Goal: Task Accomplishment & Management: Use online tool/utility

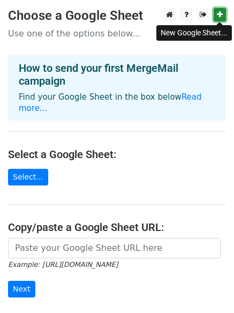
click at [219, 11] on link at bounding box center [220, 14] width 12 height 13
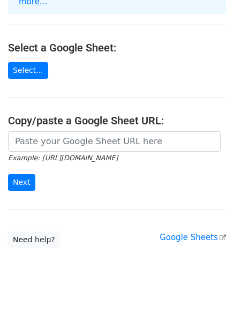
scroll to position [116, 0]
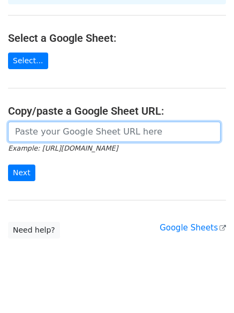
click at [36, 122] on input "url" at bounding box center [114, 132] width 213 height 20
paste input "https://docs.google.com/spreadsheets/d/1_6p96wq-KXCTNa6w1MoW06eEgDAAVlwdeAgBj6S…"
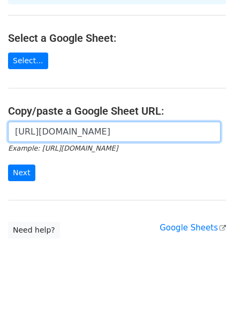
scroll to position [0, 246]
type input "https://docs.google.com/spreadsheets/d/1_6p96wq-KXCTNa6w1MoW06eEgDAAVlwdeAgBj6S…"
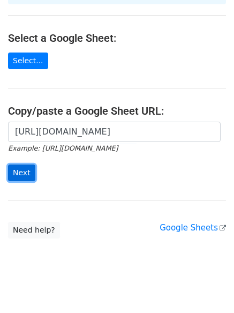
scroll to position [0, 0]
click at [14, 164] on input "Next" at bounding box center [21, 172] width 27 height 17
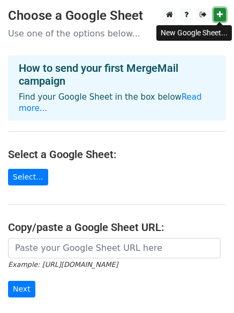
click at [217, 17] on icon at bounding box center [220, 15] width 6 height 8
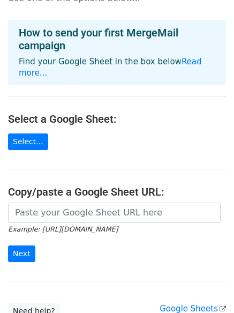
scroll to position [54, 0]
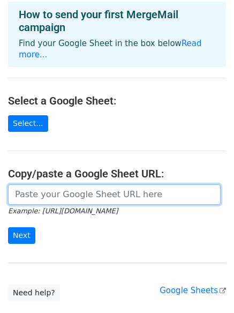
click at [48, 185] on input "url" at bounding box center [114, 194] width 213 height 20
paste input "https://docs.google.com/spreadsheets/d/1a407POoFrXnwrvyyTra8HEMEXl8ugLUloLjLDZN…"
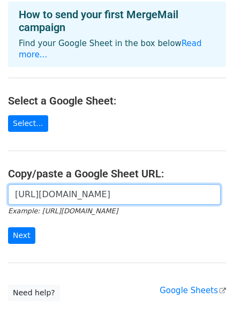
scroll to position [0, 237]
type input "https://docs.google.com/spreadsheets/d/1a407POoFrXnwrvyyTra8HEMEXl8ugLUloLjLDZN…"
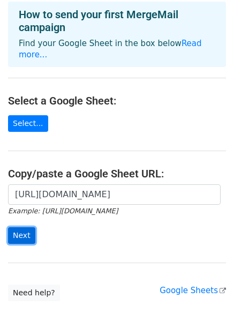
scroll to position [0, 0]
click at [15, 227] on input "Next" at bounding box center [21, 235] width 27 height 17
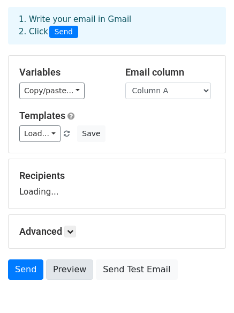
scroll to position [103, 0]
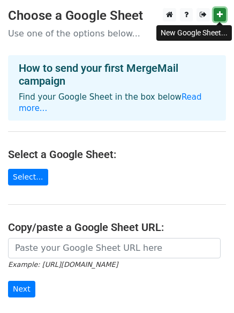
click at [220, 11] on link at bounding box center [220, 14] width 12 height 13
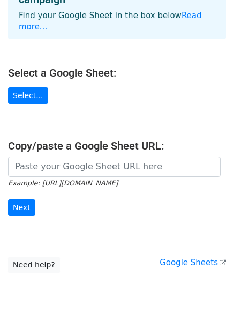
scroll to position [63, 0]
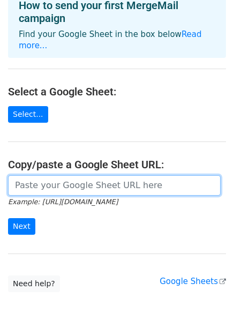
click at [57, 177] on input "url" at bounding box center [114, 185] width 213 height 20
paste input "https://docs.google.com/spreadsheets/d/1CsHnPgoNa1777057_khLM4MQ9E9m_BRKQdSsthk…"
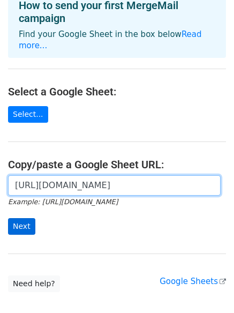
type input "https://docs.google.com/spreadsheets/d/1CsHnPgoNa1777057_khLM4MQ9E9m_BRKQdSsthk…"
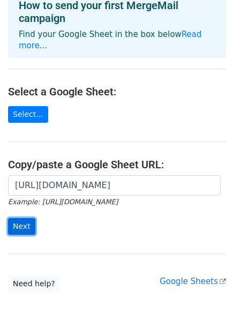
scroll to position [0, 0]
click at [21, 218] on input "Next" at bounding box center [21, 226] width 27 height 17
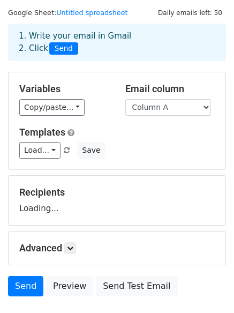
scroll to position [54, 0]
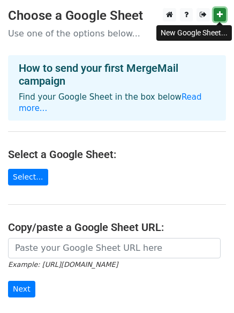
click at [217, 13] on icon at bounding box center [220, 15] width 6 height 8
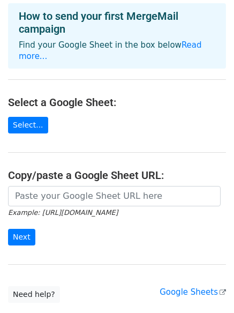
scroll to position [116, 0]
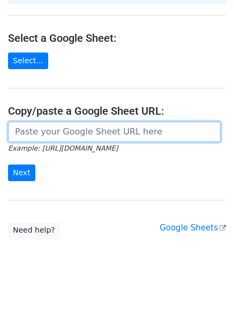
click at [51, 122] on input "url" at bounding box center [114, 132] width 213 height 20
paste input "https://docs.google.com/spreadsheets/d/1jRcAA3HmeDaDzA2dOzPjE91QJwT8VXibTmC1ZaV…"
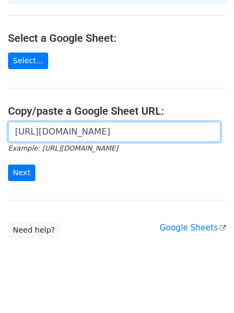
scroll to position [0, 248]
type input "https://docs.google.com/spreadsheets/d/1jRcAA3HmeDaDzA2dOzPjE91QJwT8VXibTmC1ZaV…"
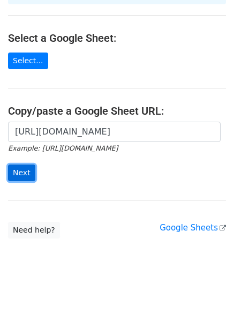
scroll to position [0, 0]
click at [21, 164] on input "Next" at bounding box center [21, 172] width 27 height 17
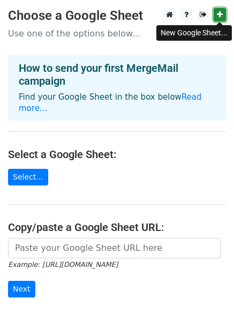
click at [221, 18] on icon at bounding box center [220, 15] width 6 height 8
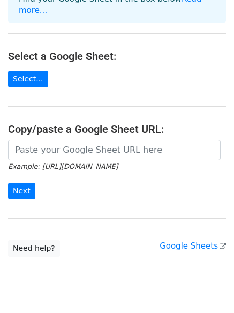
scroll to position [116, 0]
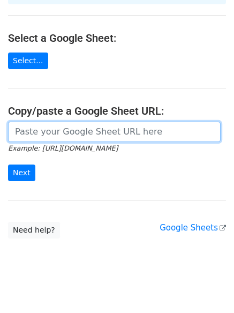
click at [54, 122] on input "url" at bounding box center [114, 132] width 213 height 20
paste input "[URL][DOMAIN_NAME]"
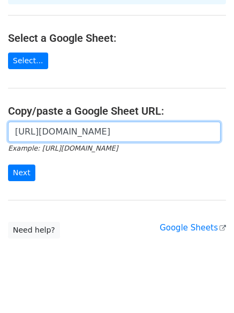
scroll to position [0, 231]
type input "https://docs.google.com/spreadsheets/d/1VX6BlFWSx5HKhGfuCJerFyry1fSkjaO1RBAAYO_…"
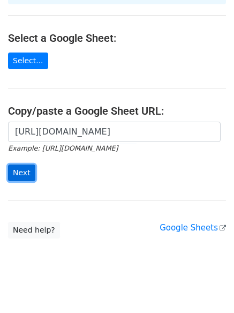
scroll to position [0, 0]
click at [15, 164] on input "Next" at bounding box center [21, 172] width 27 height 17
